Goal: Transaction & Acquisition: Purchase product/service

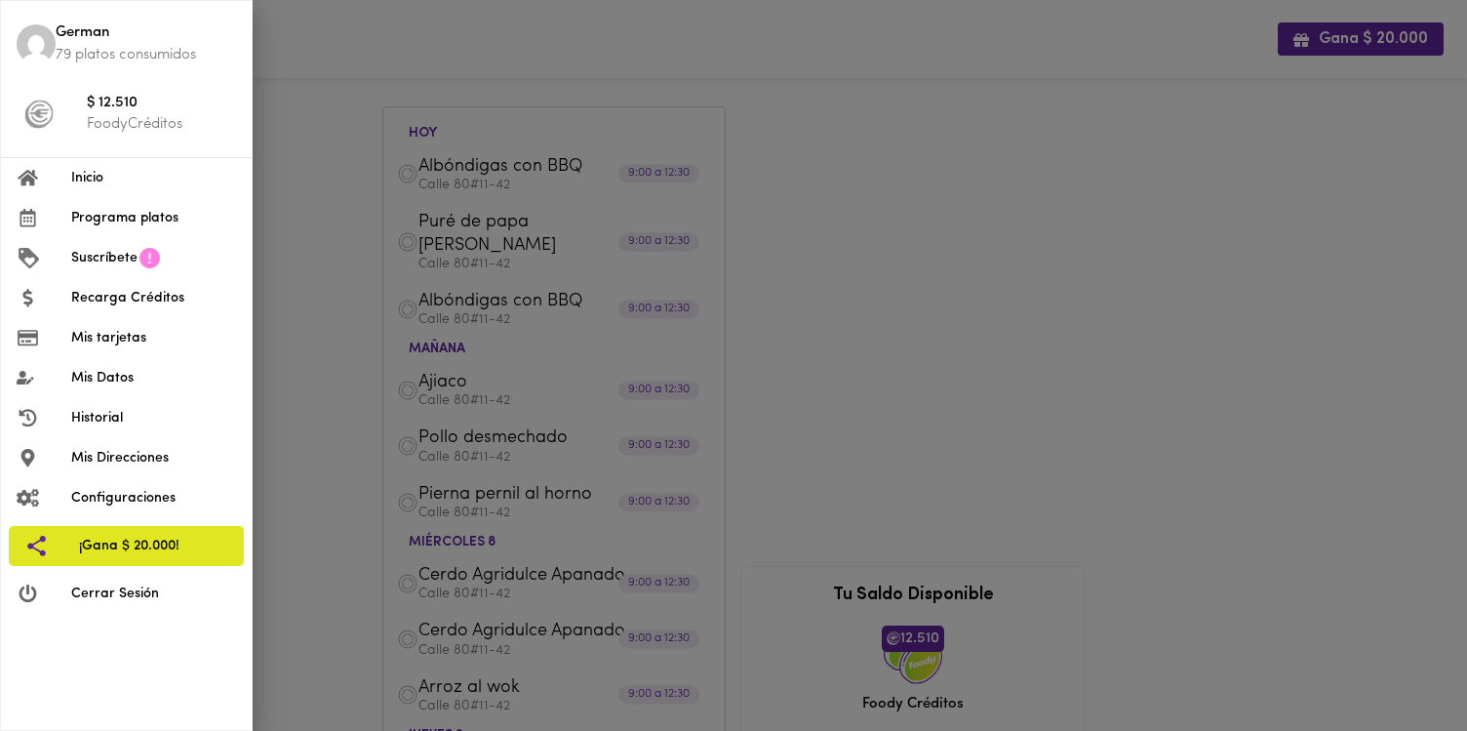
click at [118, 223] on span "Programa platos" at bounding box center [153, 218] width 165 height 20
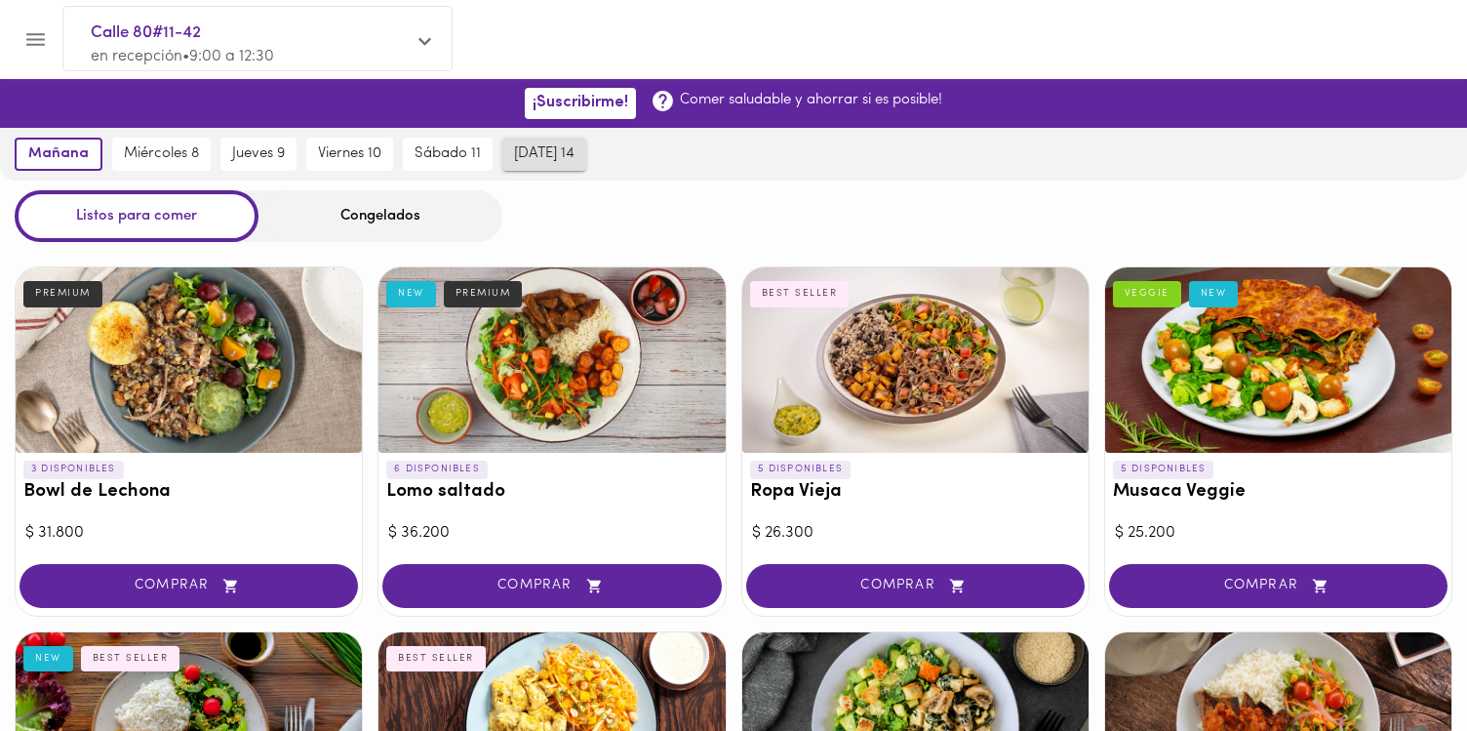
click at [547, 149] on span "[DATE] 14" at bounding box center [544, 154] width 60 height 18
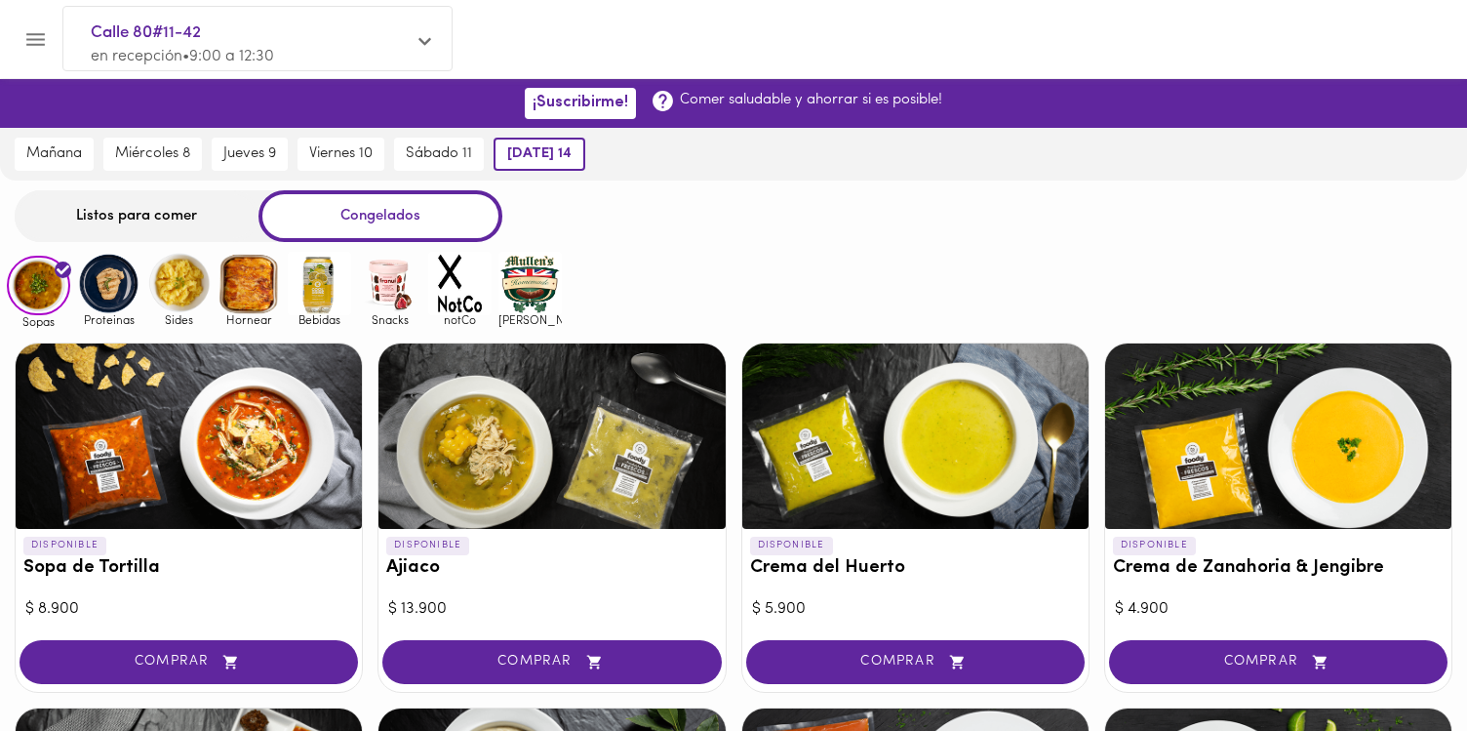
click at [445, 285] on img at bounding box center [459, 283] width 63 height 63
